Goal: Navigation & Orientation: Understand site structure

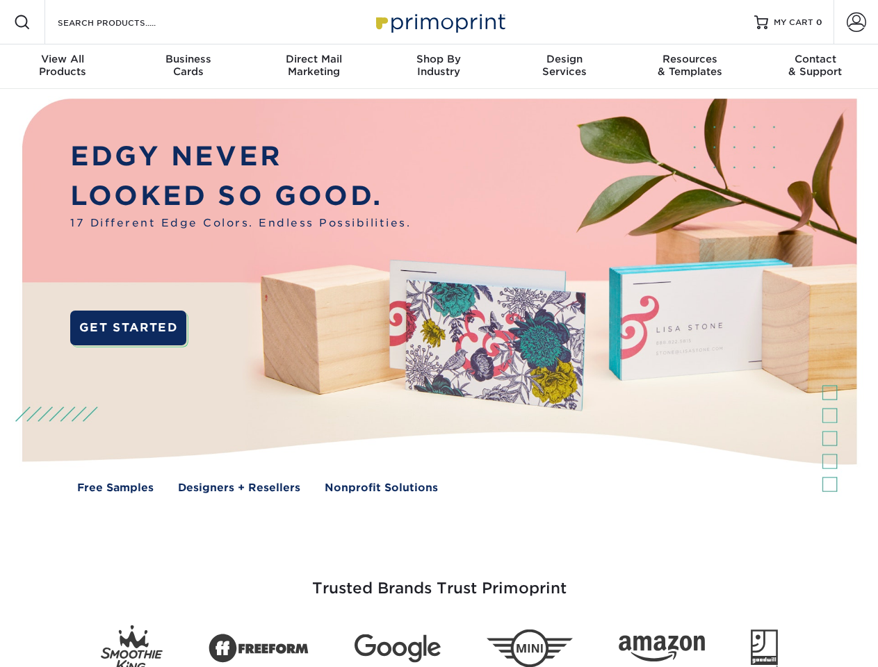
click at [439, 334] on img at bounding box center [438, 306] width 869 height 435
click at [22, 22] on span at bounding box center [22, 22] width 17 height 17
click at [856, 22] on span at bounding box center [856, 22] width 19 height 19
click at [63, 67] on div "View All Products" at bounding box center [62, 65] width 125 height 25
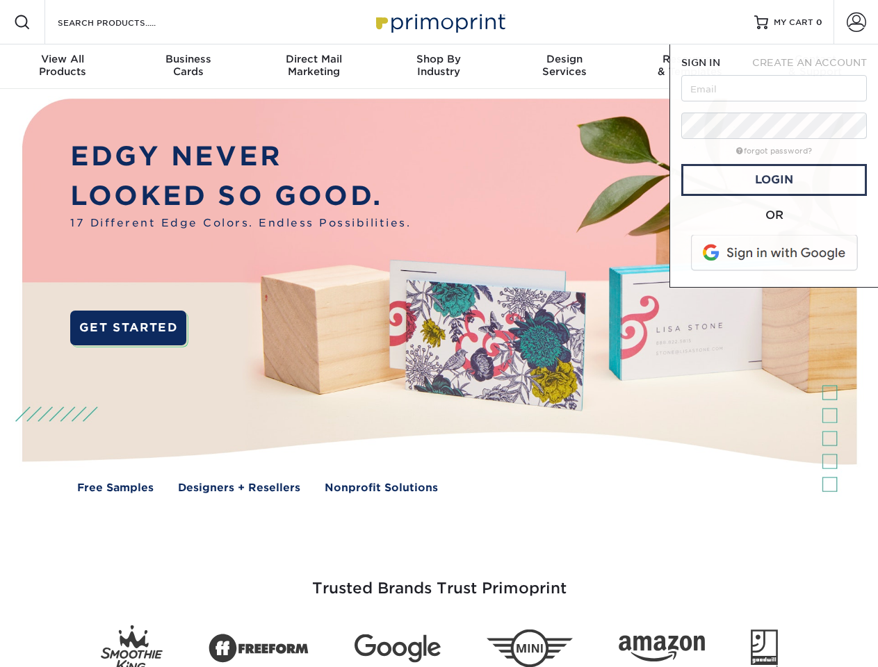
click at [188, 67] on div "Business Cards" at bounding box center [187, 65] width 125 height 25
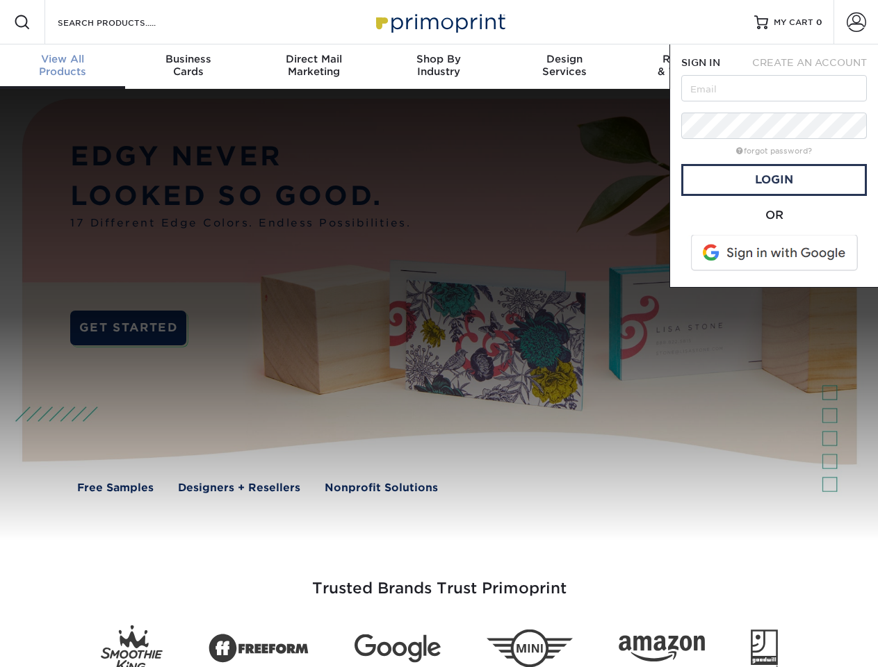
click at [314, 67] on div "Direct Mail Marketing" at bounding box center [313, 65] width 125 height 25
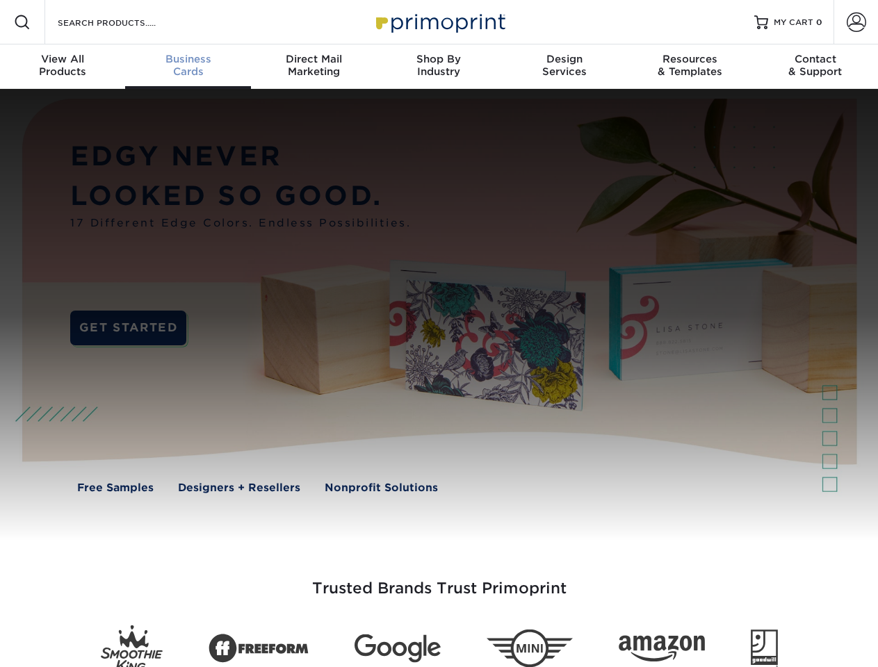
click at [439, 67] on div "Shop By Industry" at bounding box center [438, 65] width 125 height 25
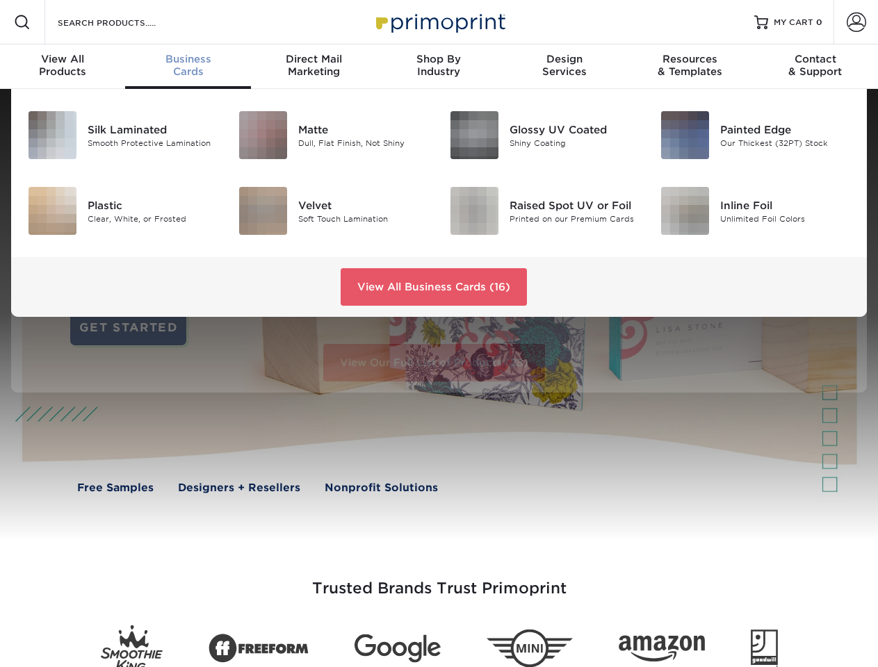
click at [565, 67] on div "Design Services" at bounding box center [564, 65] width 125 height 25
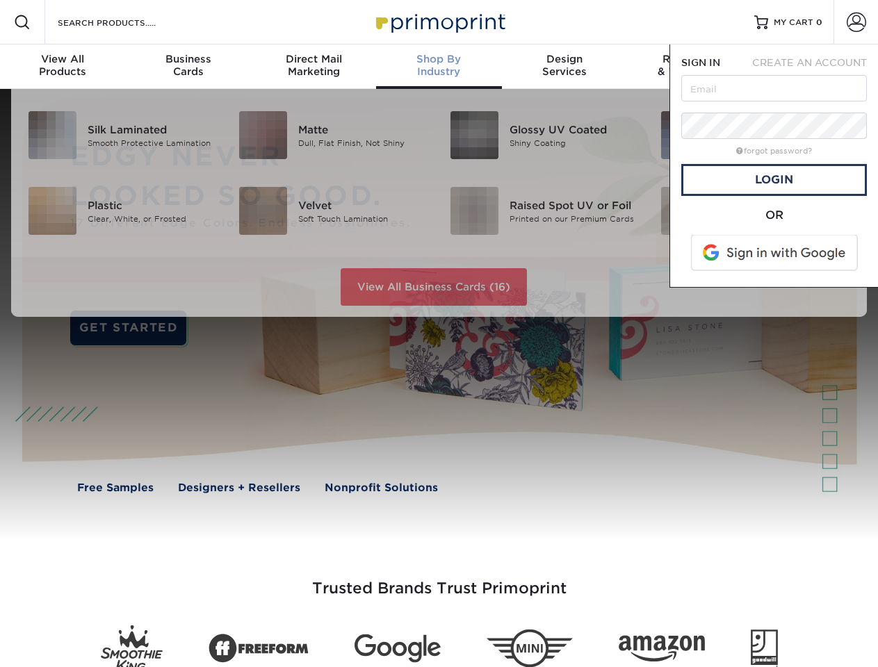
click at [690, 67] on span "SIGN IN" at bounding box center [700, 62] width 39 height 11
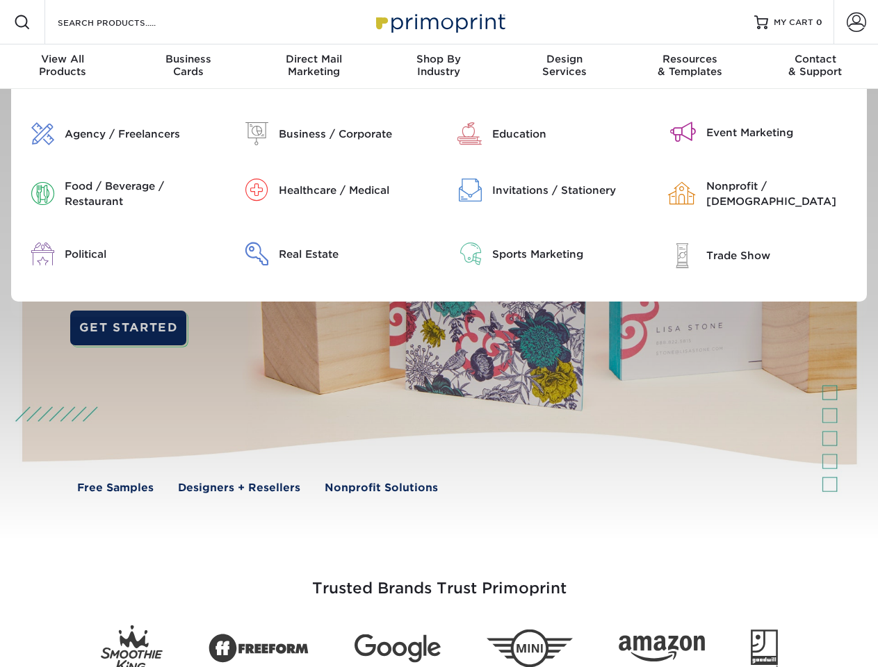
click at [816, 67] on div "Contact & Support" at bounding box center [815, 65] width 125 height 25
